Goal: Find specific page/section: Find specific page/section

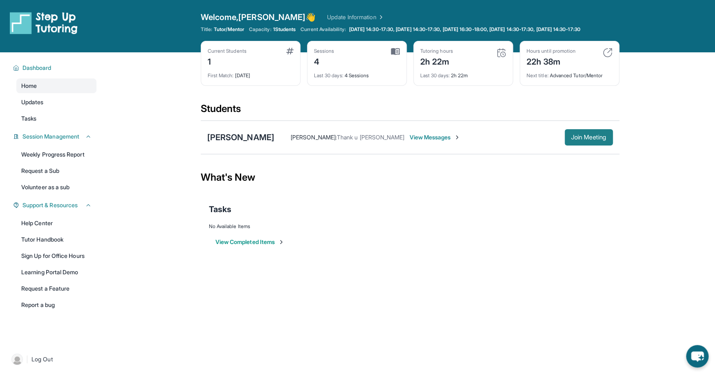
click at [575, 140] on span "Join Meeting" at bounding box center [588, 137] width 35 height 5
click at [586, 140] on span "Join Meeting" at bounding box center [588, 137] width 35 height 5
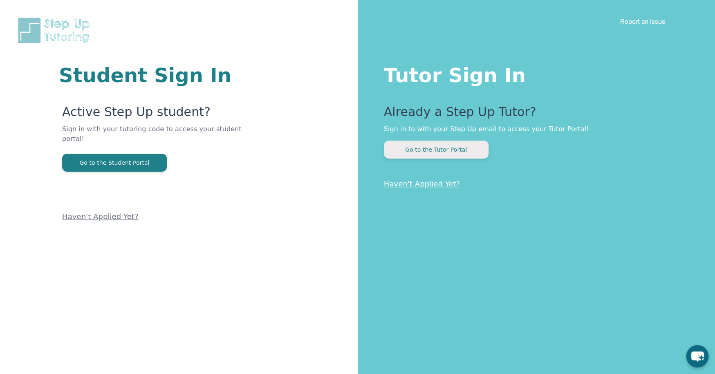
click at [442, 150] on button "Go to the Tutor Portal" at bounding box center [436, 150] width 105 height 18
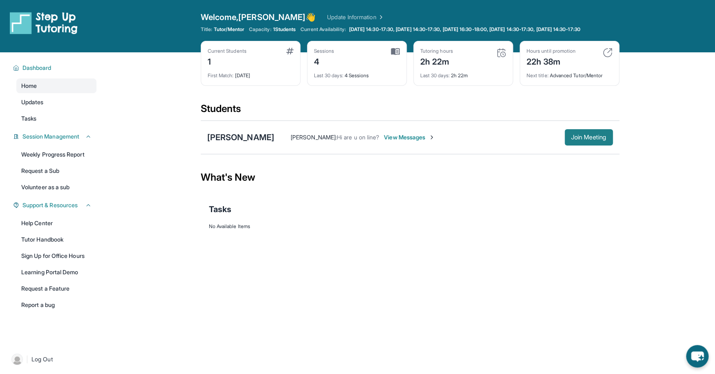
click at [580, 140] on span "Join Meeting" at bounding box center [588, 137] width 35 height 5
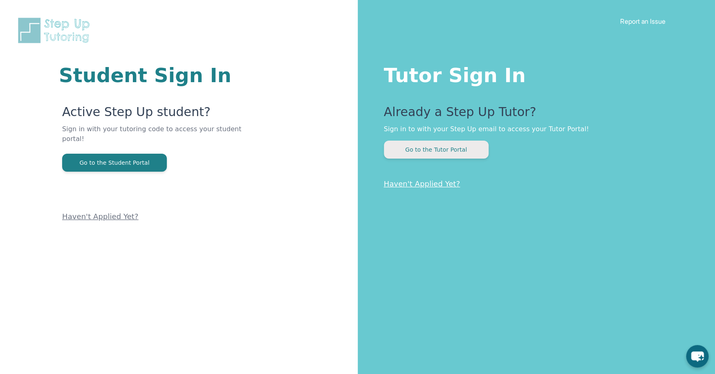
click at [415, 152] on button "Go to the Tutor Portal" at bounding box center [436, 150] width 105 height 18
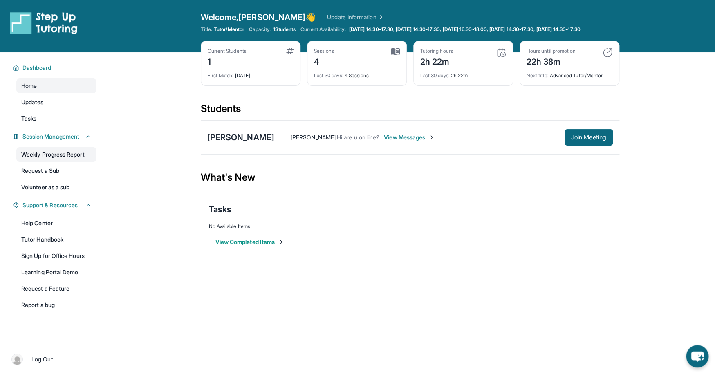
click at [69, 161] on link "Weekly Progress Report" at bounding box center [56, 154] width 80 height 15
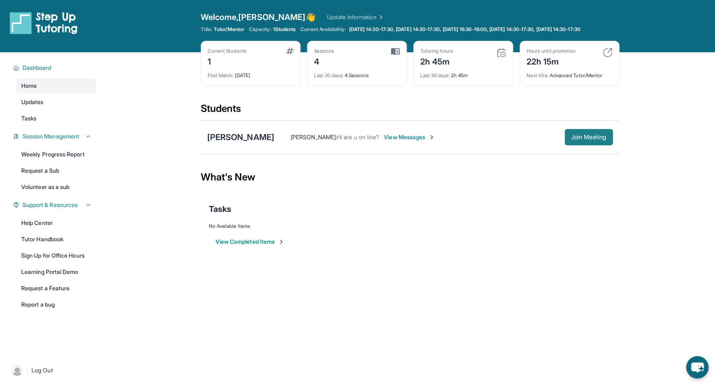
click at [592, 140] on span "Join Meeting" at bounding box center [588, 137] width 35 height 5
click at [47, 375] on span "Log Out" at bounding box center [41, 371] width 21 height 8
